Goal: Task Accomplishment & Management: Manage account settings

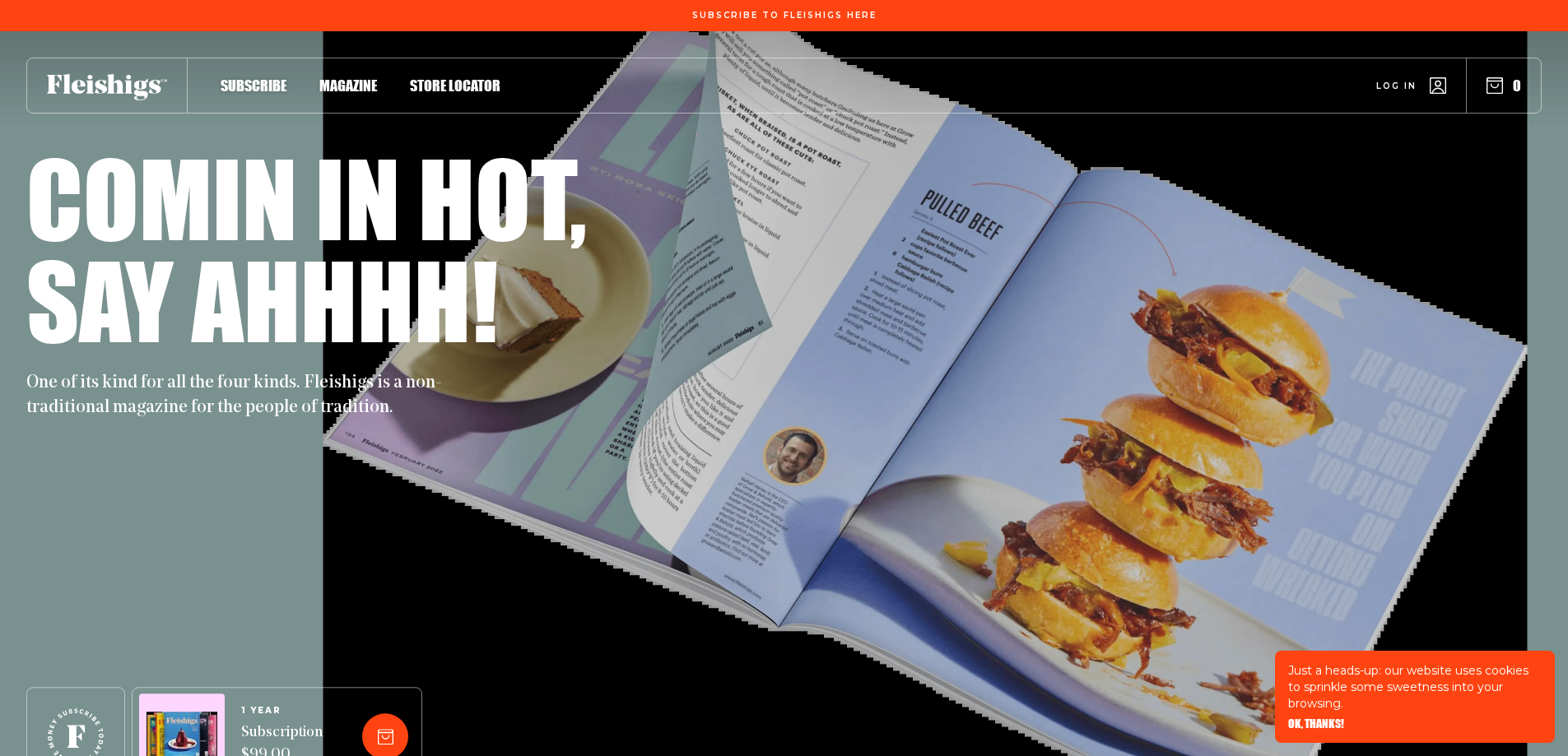
click at [1397, 80] on span "Log in" at bounding box center [1396, 73] width 41 height 12
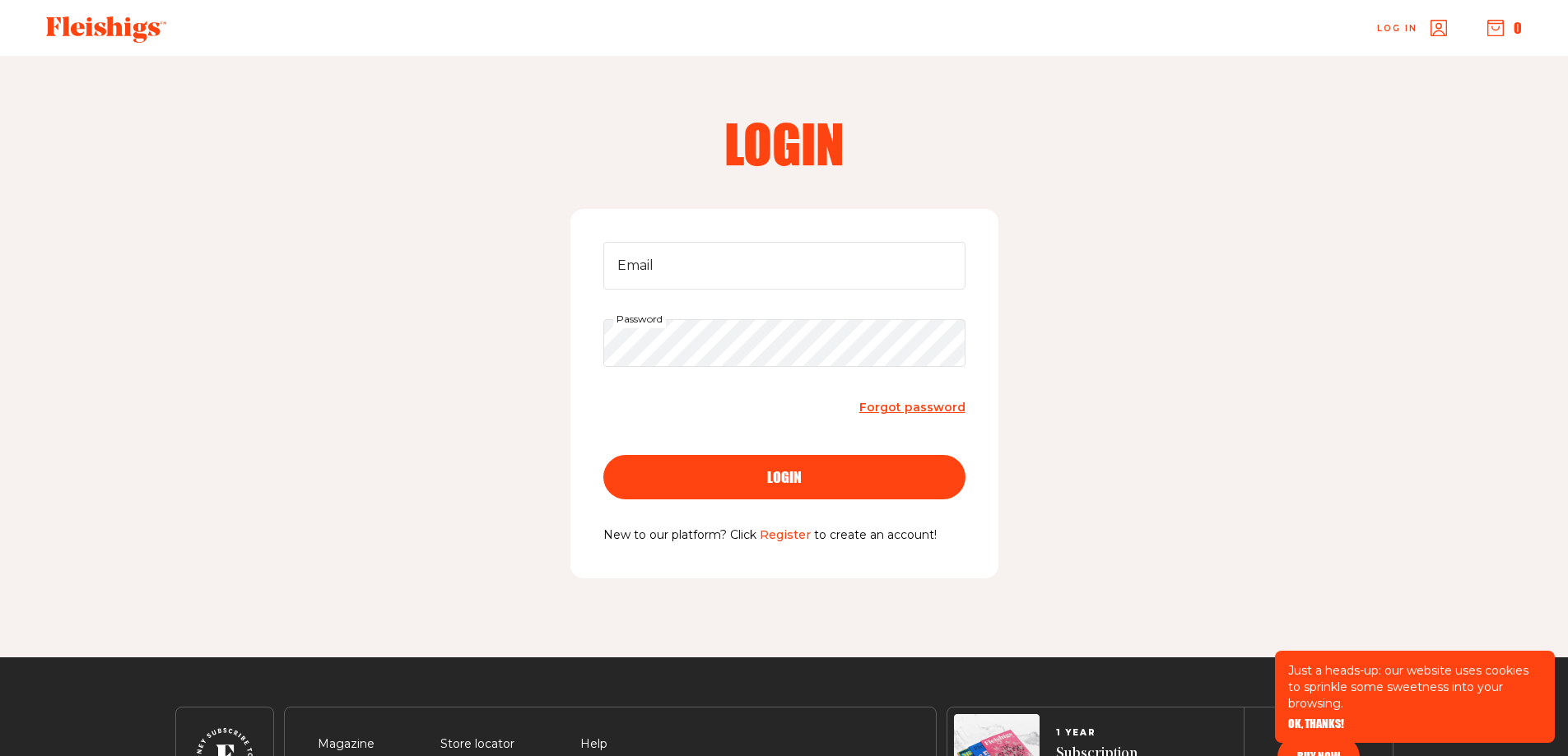
click at [901, 410] on span "Forgot password" at bounding box center [912, 407] width 106 height 15
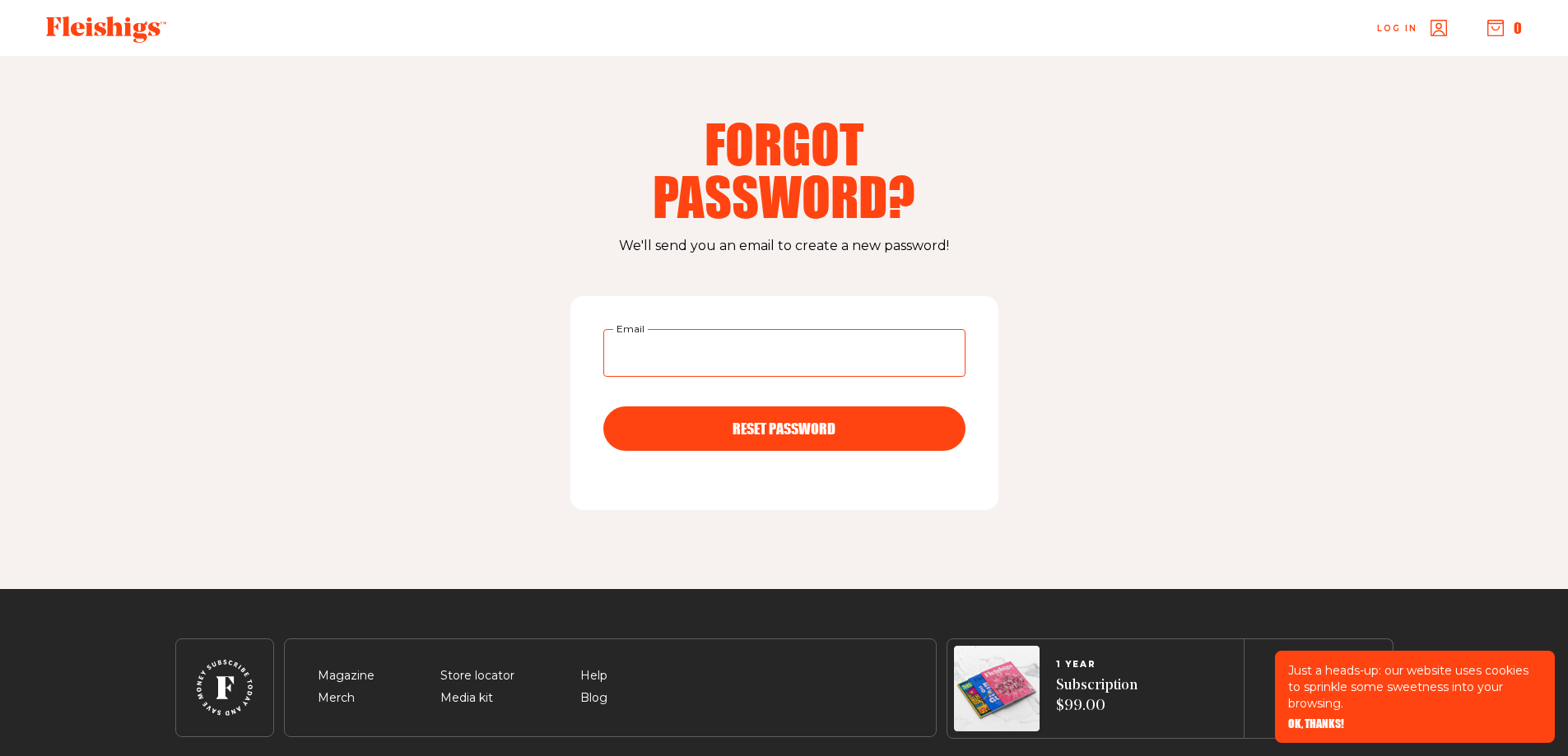
click at [682, 363] on input "Email" at bounding box center [784, 353] width 362 height 48
type input "[EMAIL_ADDRESS][DOMAIN_NAME]"
click at [807, 439] on button "RESET PASSWORD" at bounding box center [784, 429] width 362 height 45
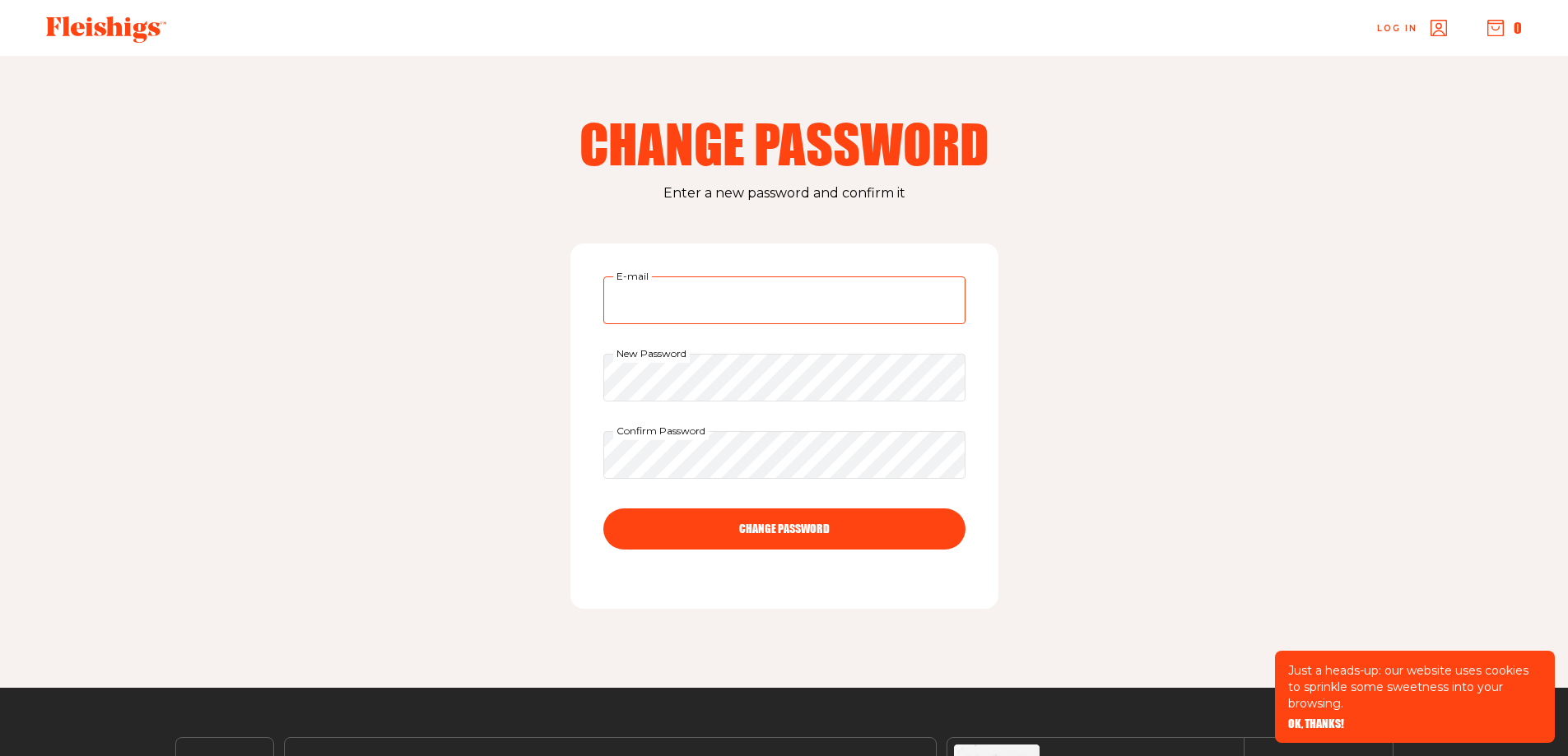
click at [656, 299] on input "E-mail" at bounding box center [784, 301] width 362 height 48
type input "[EMAIL_ADDRESS][DOMAIN_NAME]"
click at [604, 509] on button "CHANGE PASSWORD" at bounding box center [784, 530] width 362 height 41
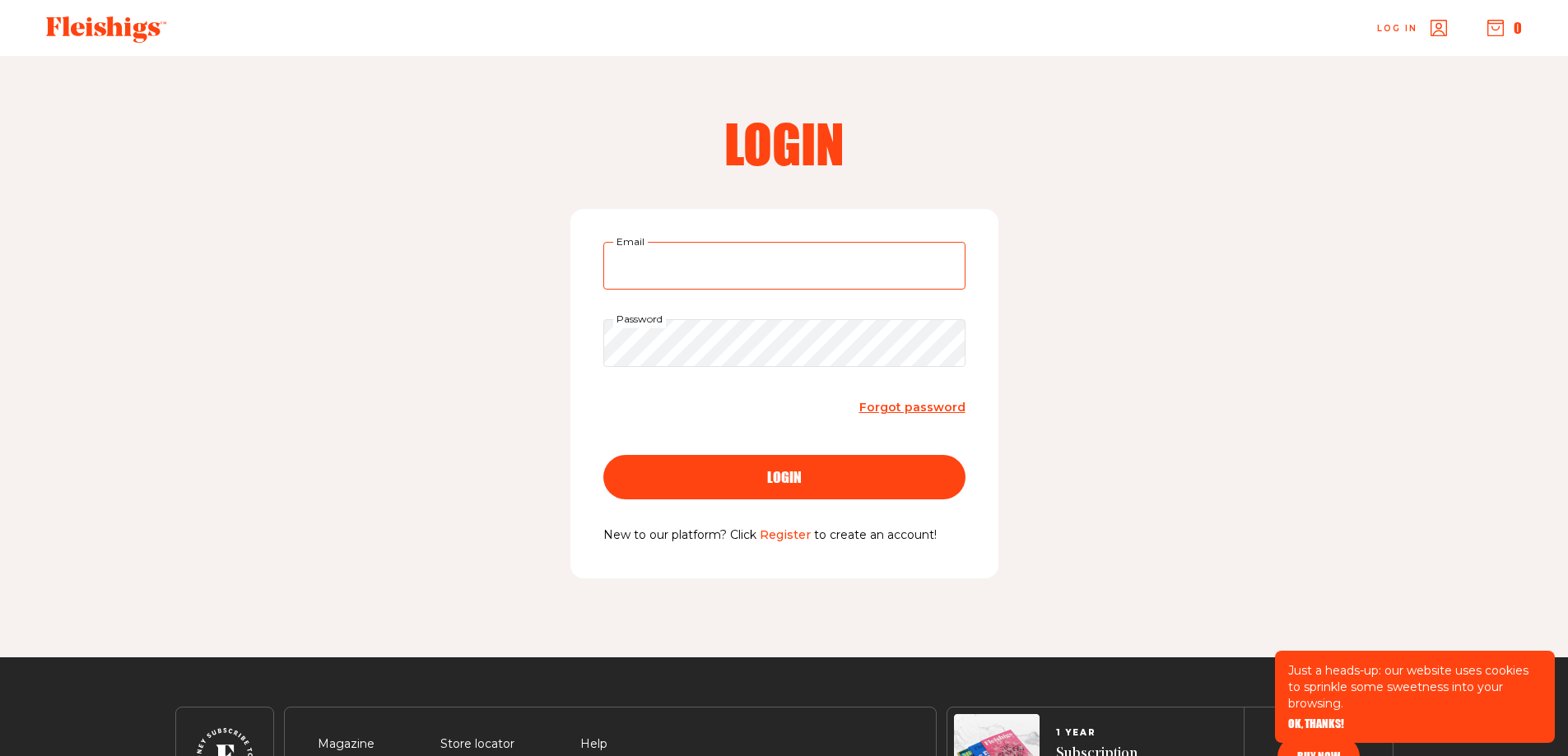
click at [653, 264] on input "Email" at bounding box center [784, 266] width 362 height 48
type input "[EMAIL_ADDRESS][DOMAIN_NAME]"
click at [604, 455] on button "login" at bounding box center [784, 477] width 362 height 45
